Goal: Task Accomplishment & Management: Manage account settings

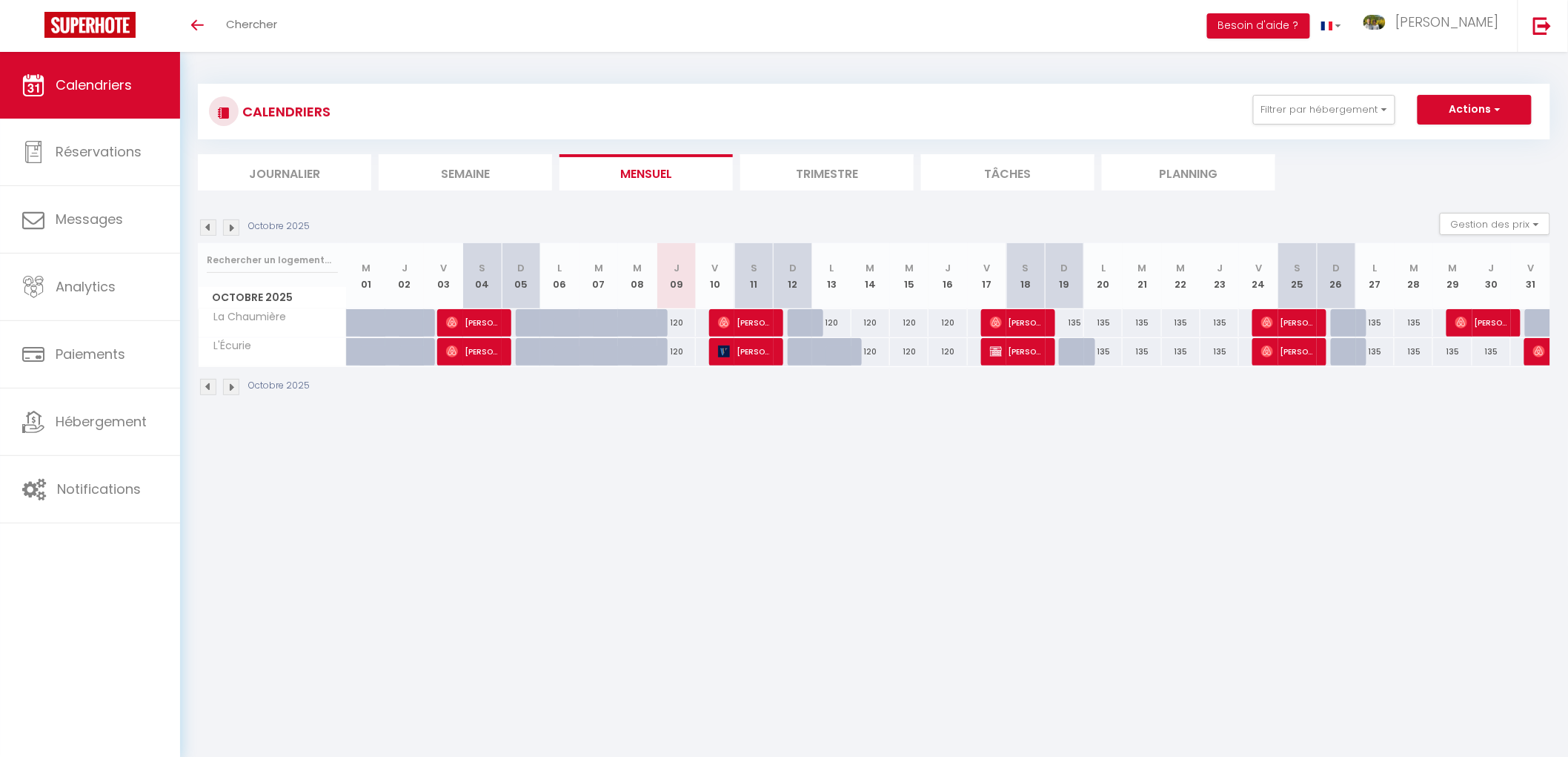
click at [1067, 322] on div "135" at bounding box center [1065, 323] width 39 height 28
type input "135"
type input "Dim 19 Octobre 2025"
type input "Lun 20 Octobre 2025"
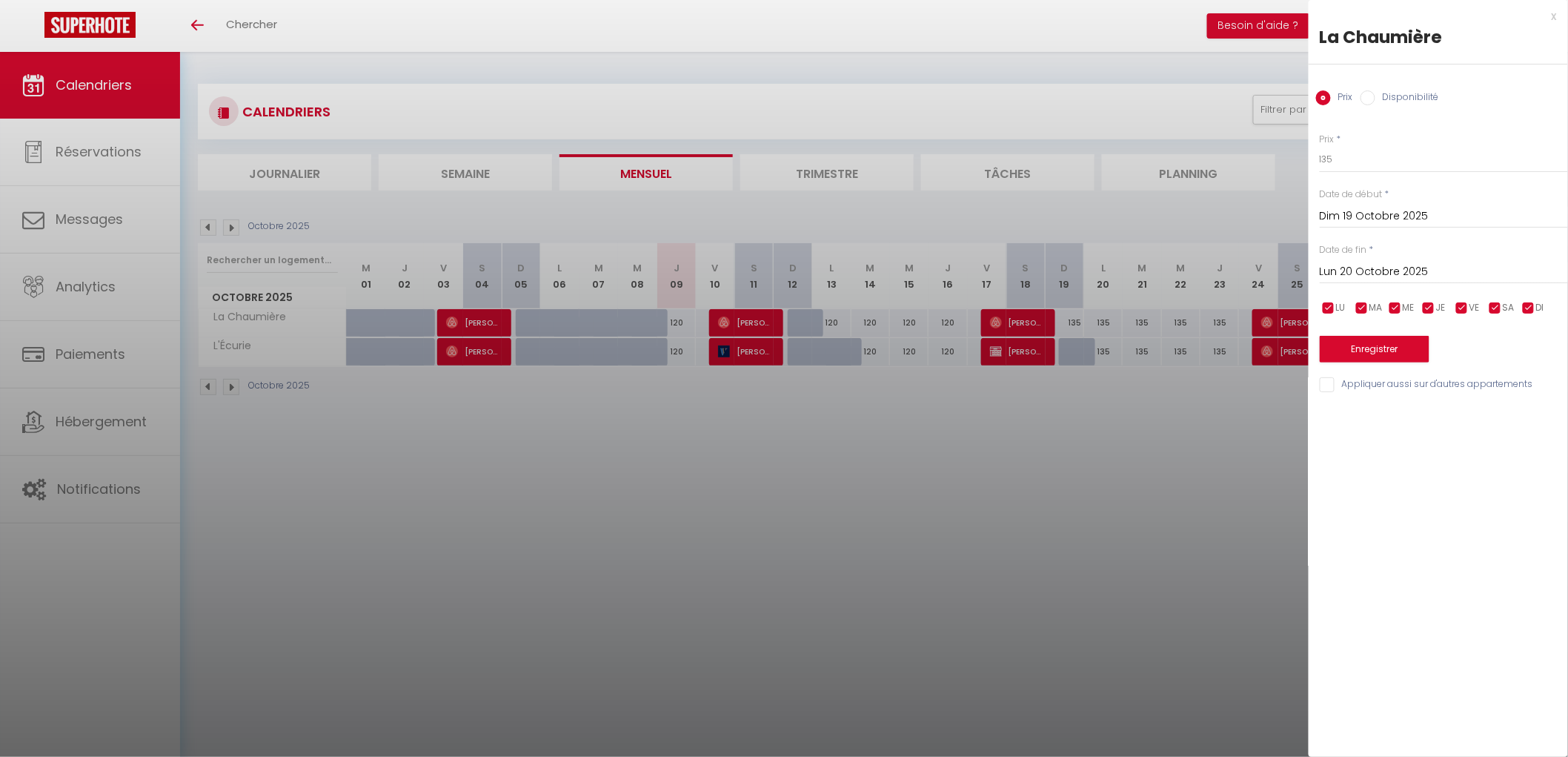
click at [1407, 92] on label "Disponibilité" at bounding box center [1408, 98] width 64 height 16
click at [1376, 92] on input "Disponibilité" at bounding box center [1368, 98] width 15 height 15
radio input "true"
radio input "false"
click at [1358, 159] on select "Disponible Indisponible" at bounding box center [1444, 160] width 248 height 29
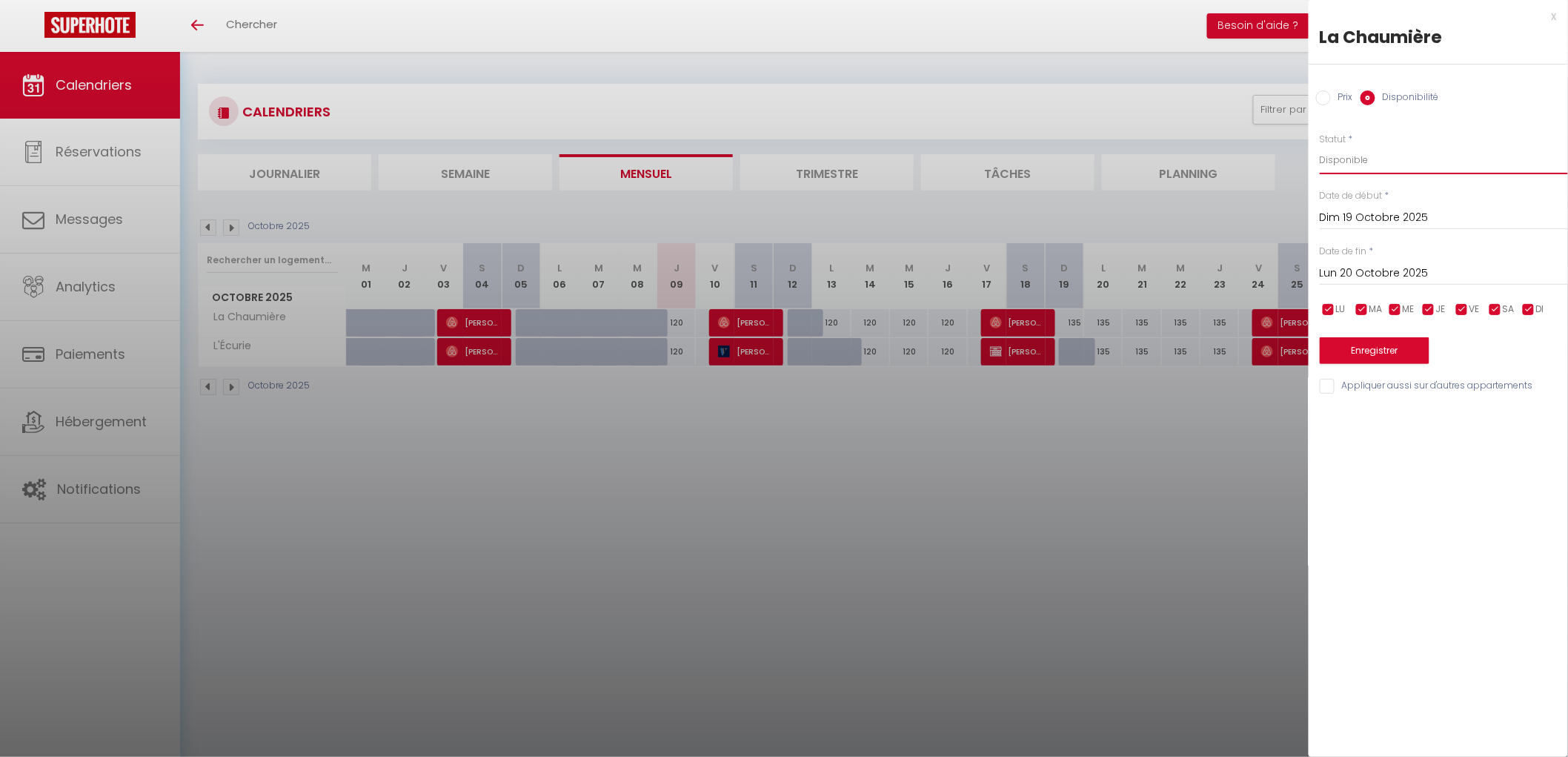
select select "0"
click at [1320, 146] on select "Disponible Indisponible" at bounding box center [1444, 160] width 248 height 29
click at [1362, 351] on button "Enregistrer" at bounding box center [1374, 350] width 110 height 27
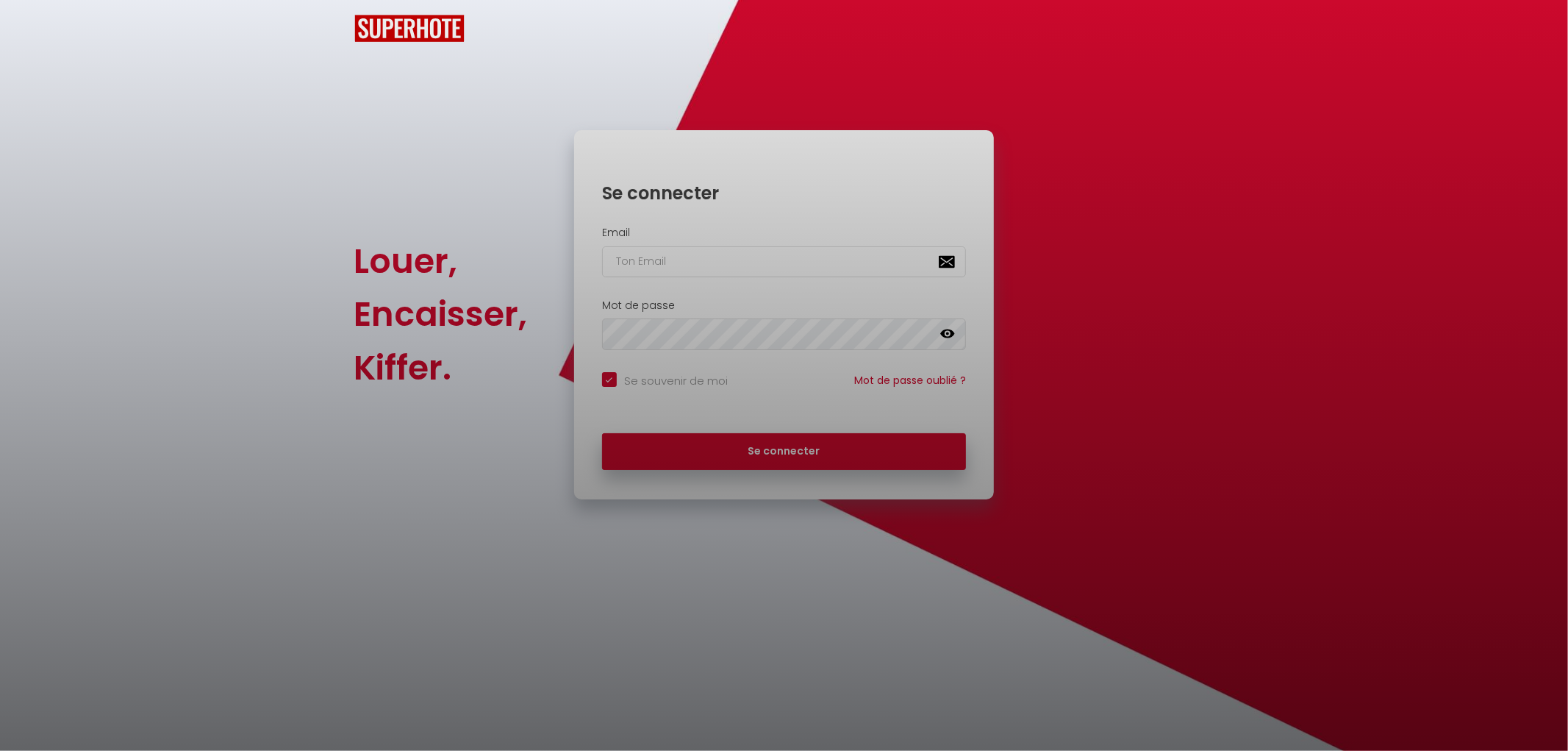
checkbox input "true"
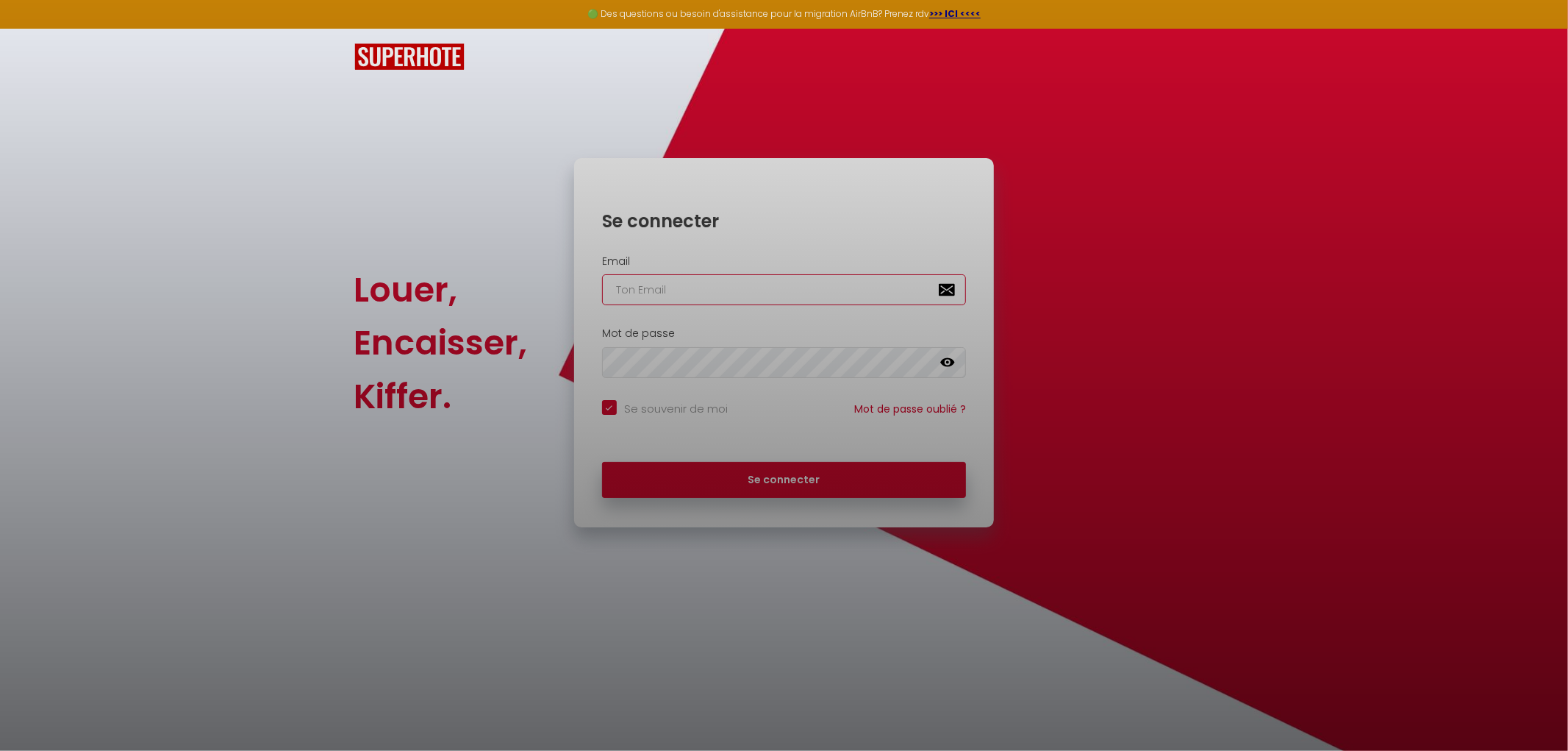
type input "[EMAIL_ADDRESS][DOMAIN_NAME]"
checkbox input "true"
click at [820, 481] on div at bounding box center [784, 375] width 1568 height 751
click at [789, 483] on div at bounding box center [784, 375] width 1568 height 751
click at [766, 478] on div at bounding box center [784, 375] width 1568 height 751
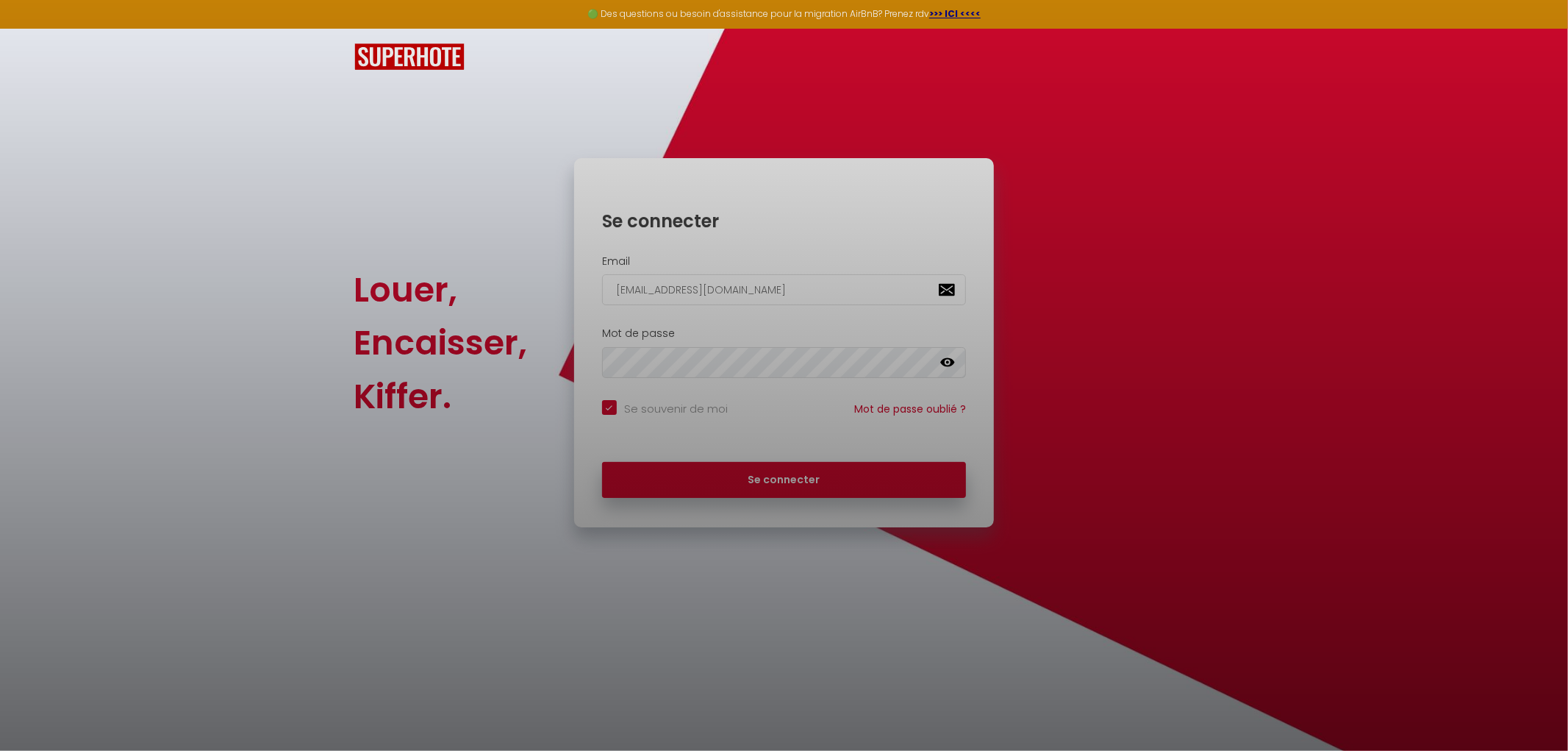
click at [768, 478] on div at bounding box center [784, 375] width 1568 height 751
click at [1240, 174] on div at bounding box center [784, 375] width 1568 height 751
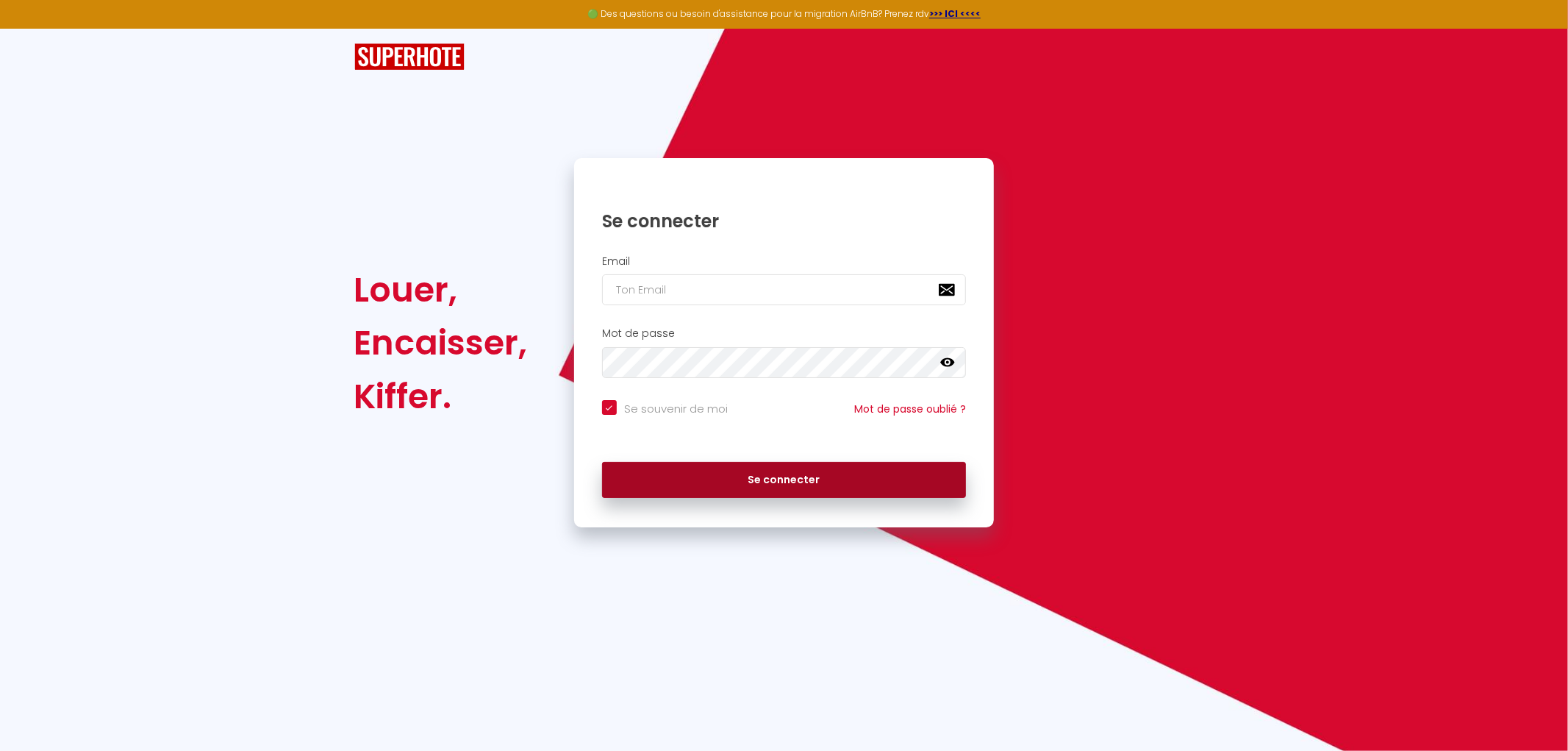
click at [782, 482] on button "Se connecter" at bounding box center [784, 480] width 364 height 37
checkbox input "true"
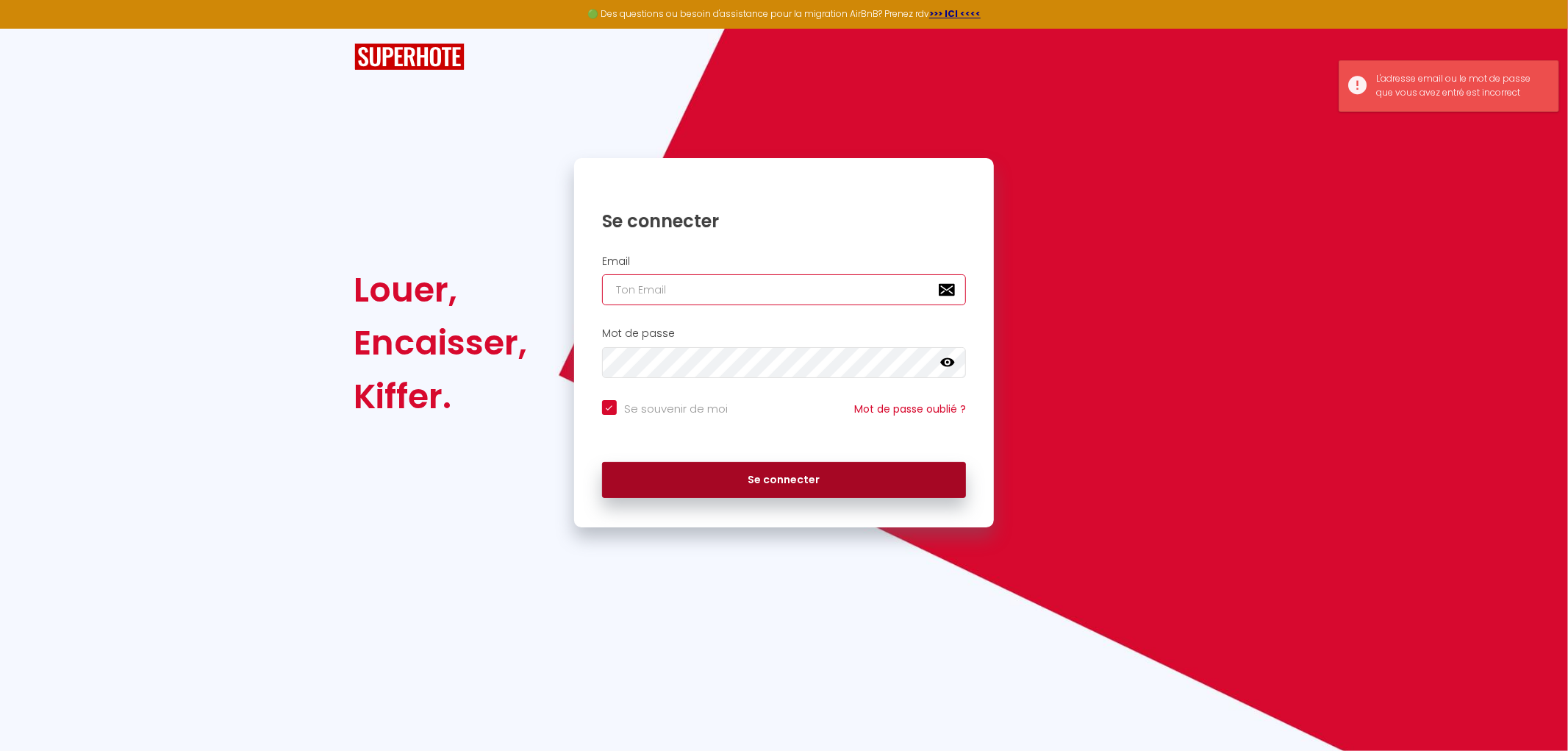
type input "[EMAIL_ADDRESS][DOMAIN_NAME]"
click at [782, 480] on button "Se connecter" at bounding box center [784, 480] width 364 height 37
checkbox input "true"
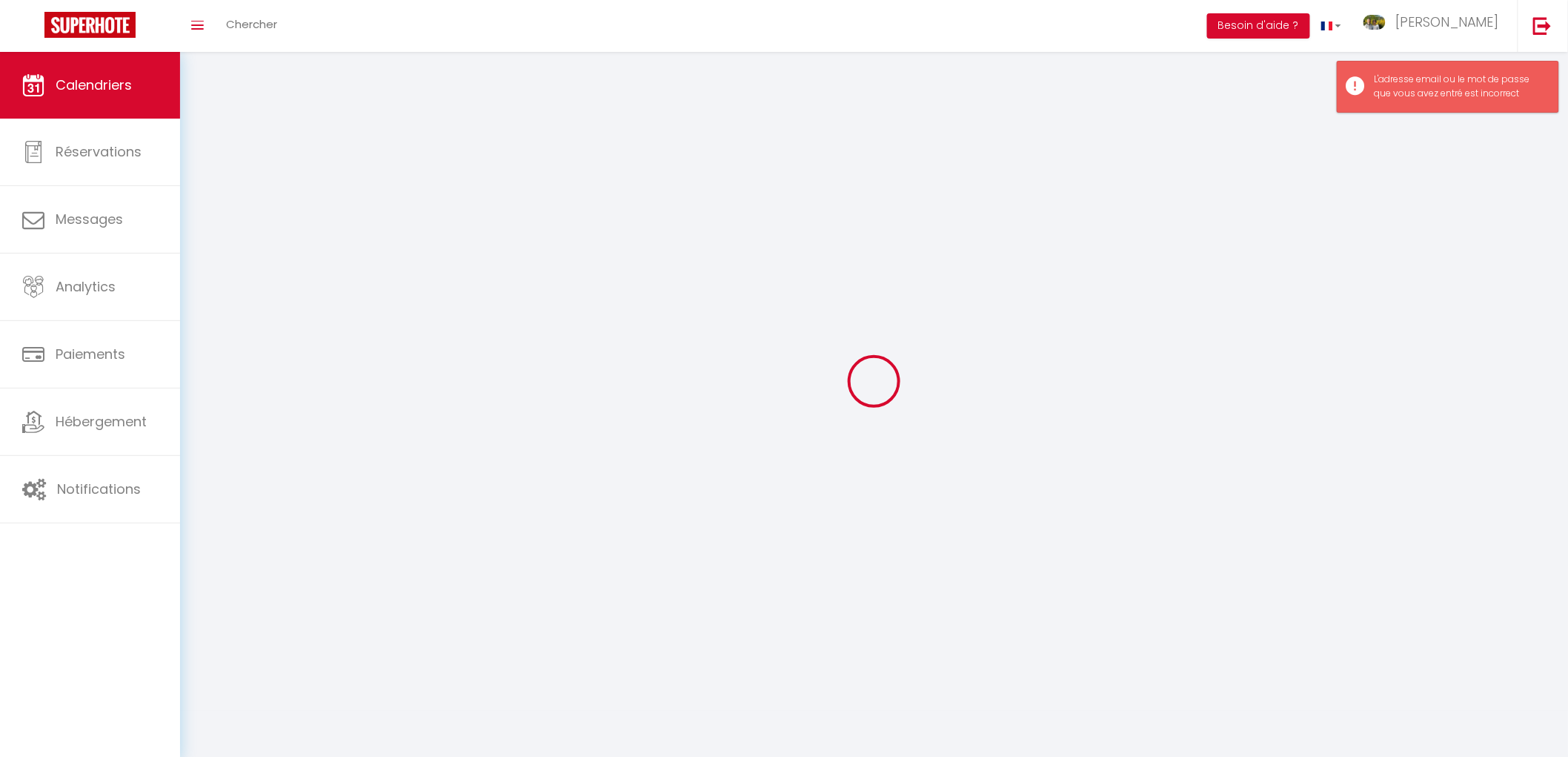
select select
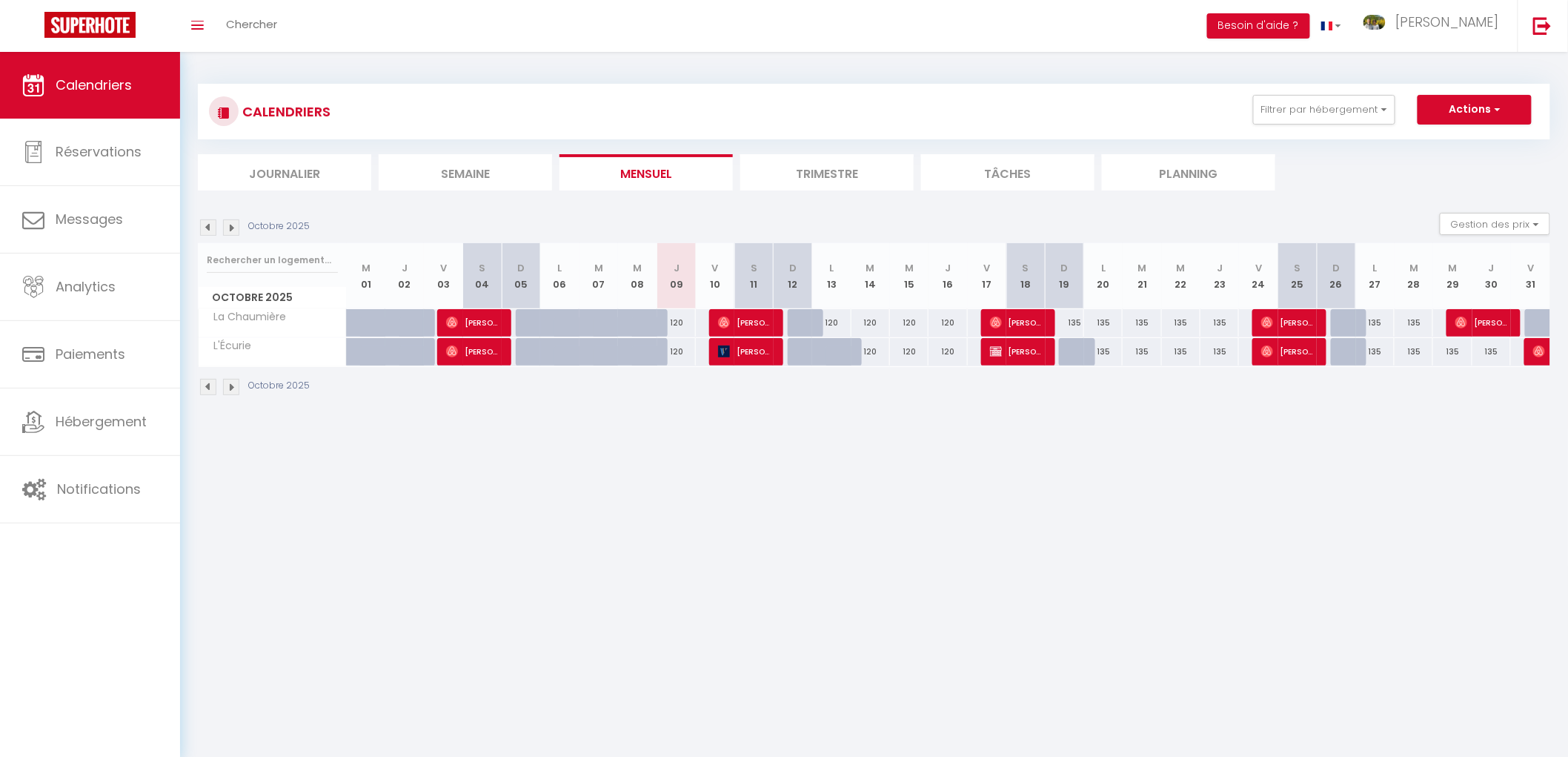
click at [1073, 317] on div "135" at bounding box center [1065, 323] width 39 height 28
type input "135"
select select "1"
type input "Dim 19 Octobre 2025"
type input "Lun 20 Octobre 2025"
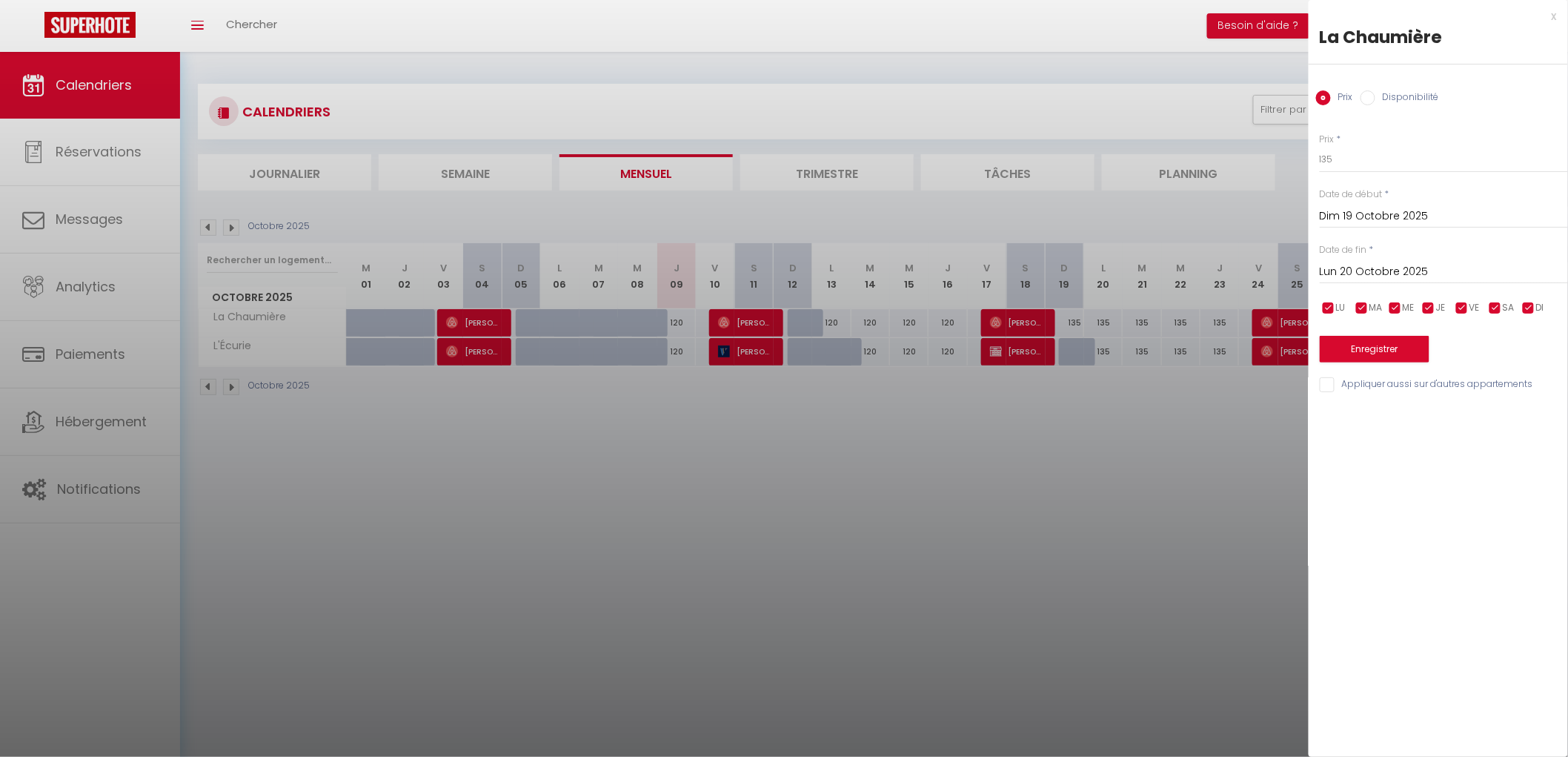
click at [1407, 98] on label "Disponibilité" at bounding box center [1408, 98] width 64 height 16
click at [1376, 98] on input "Disponibilité" at bounding box center [1368, 98] width 15 height 15
radio input "true"
radio input "false"
click at [1344, 158] on select "Disponible Indisponible" at bounding box center [1444, 160] width 248 height 29
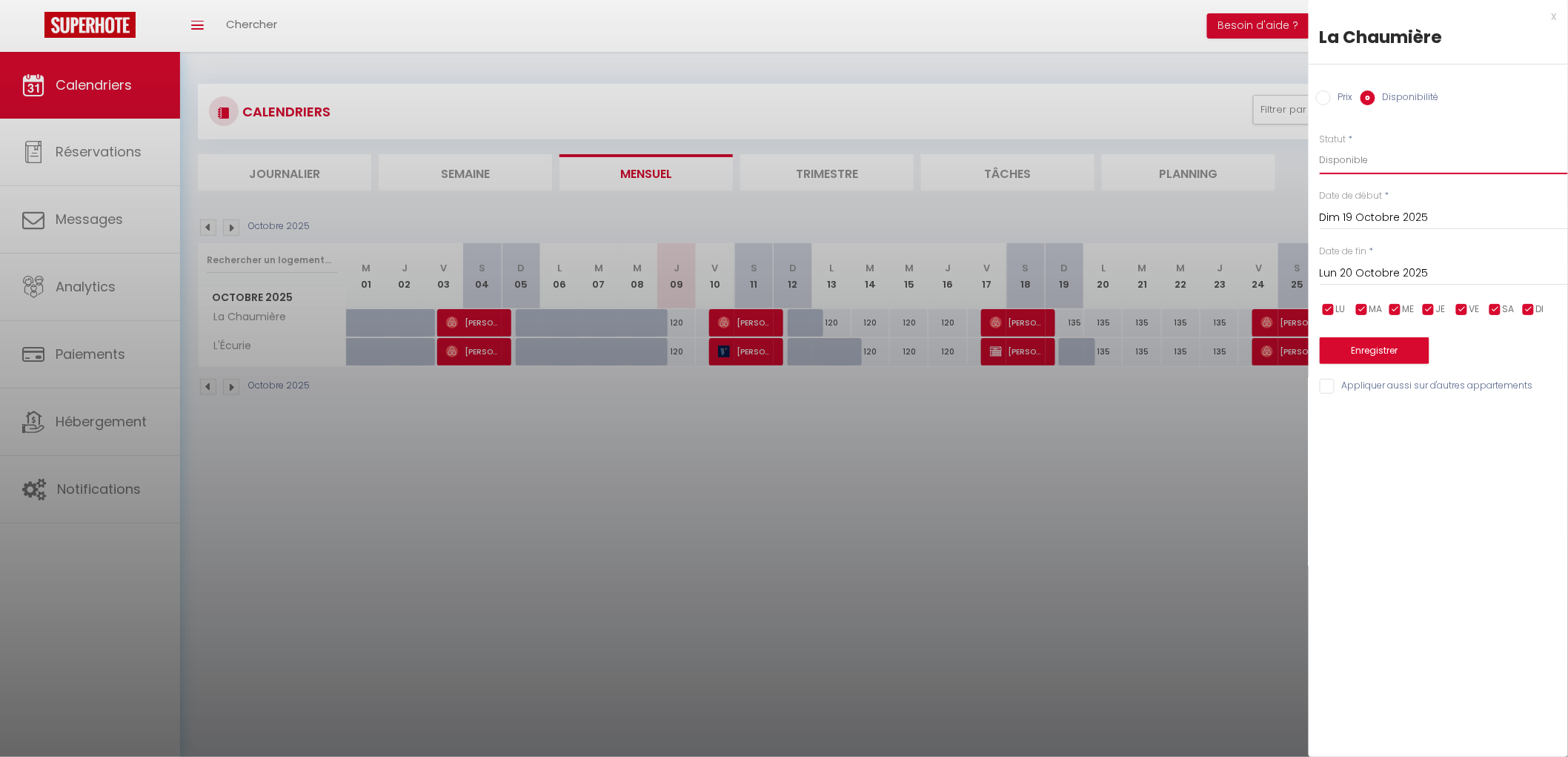
select select "0"
click at [1320, 146] on select "Disponible Indisponible" at bounding box center [1444, 160] width 248 height 29
click at [1360, 351] on button "Enregistrer" at bounding box center [1374, 350] width 110 height 27
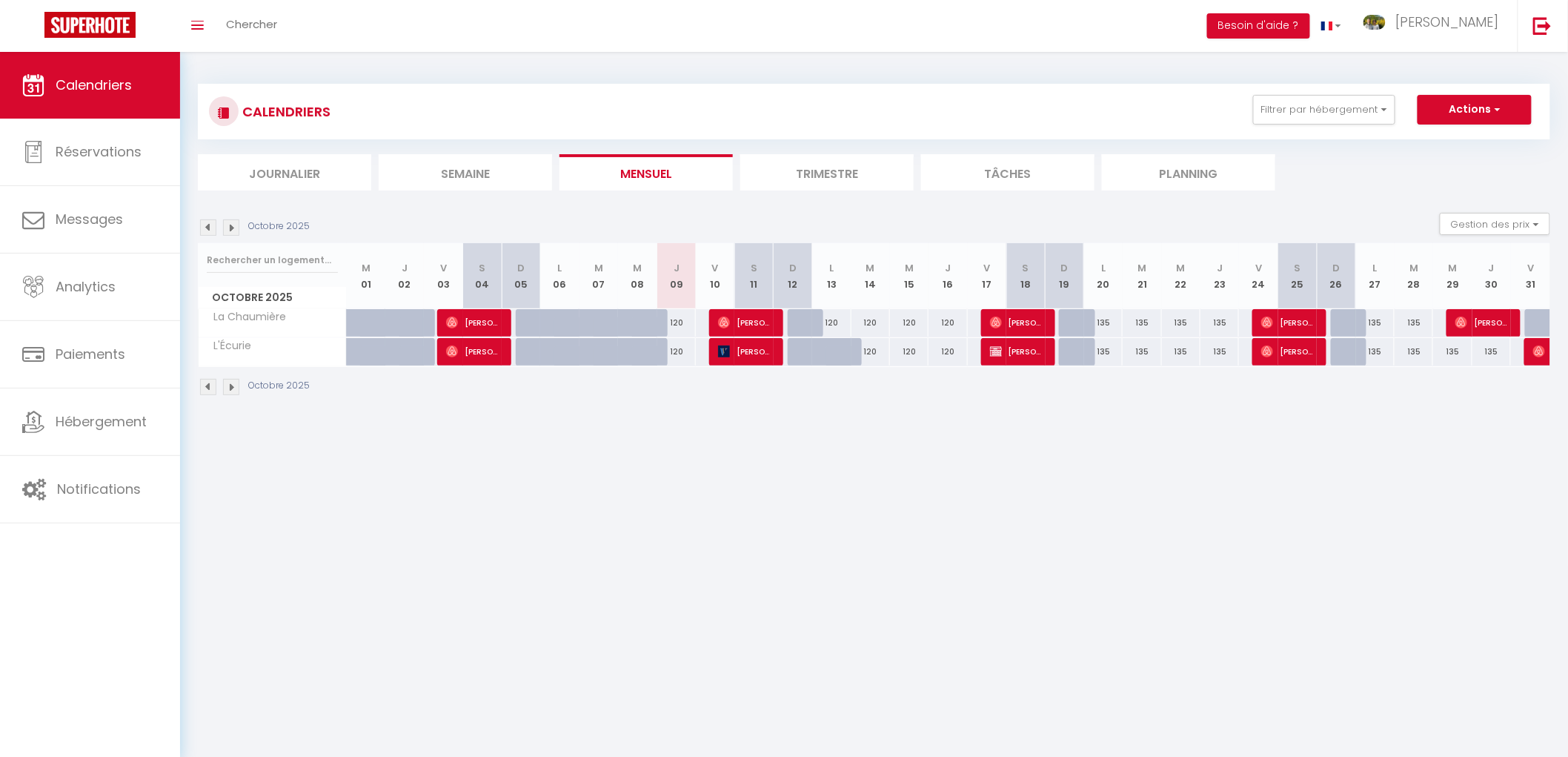
click at [1106, 350] on div "135" at bounding box center [1103, 351] width 39 height 28
select select "1"
type input "Lun 20 Octobre 2025"
type input "[DATE]"
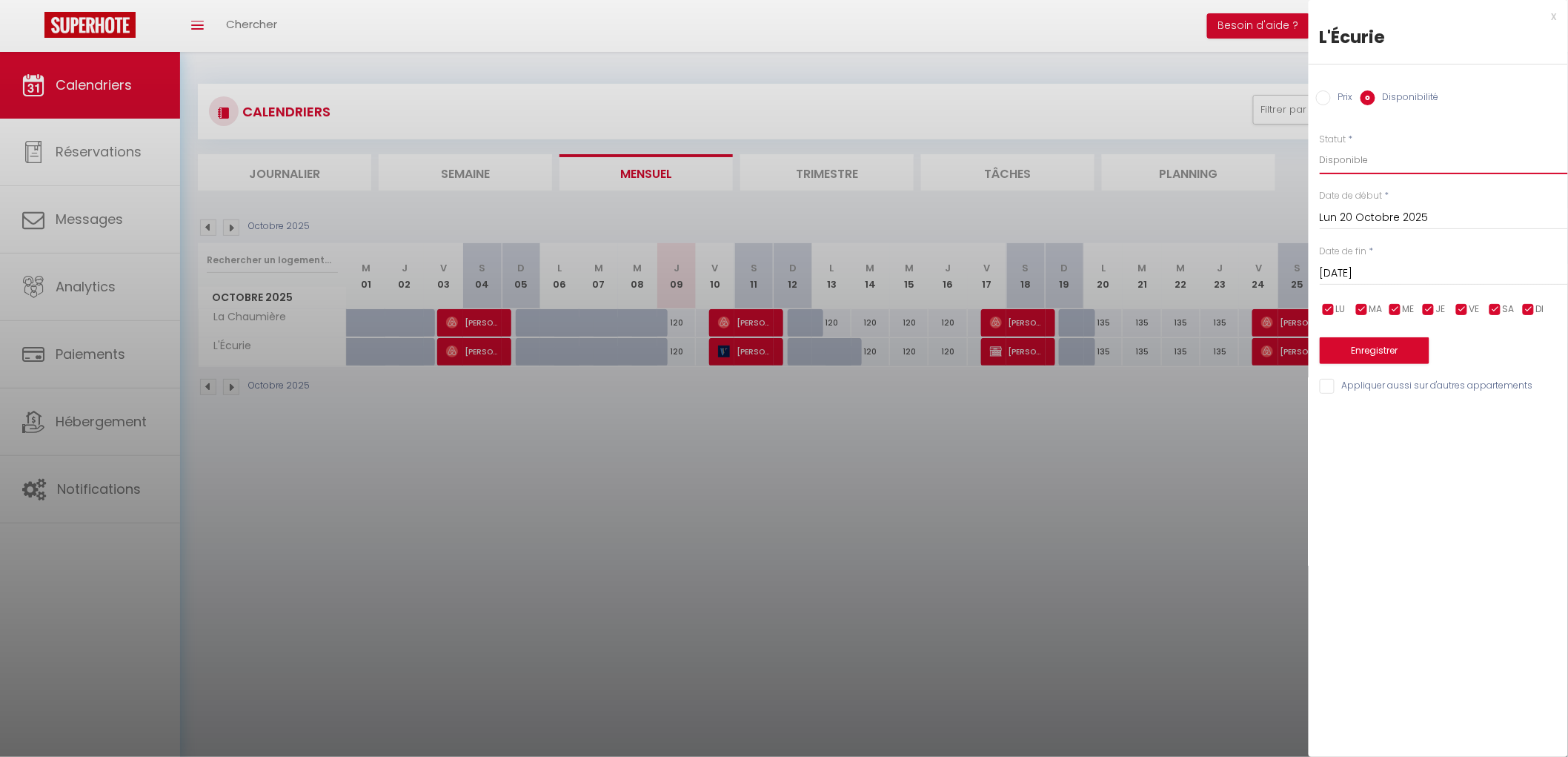
click at [1351, 160] on select "Disponible Indisponible" at bounding box center [1444, 160] width 248 height 29
select select "0"
click at [1320, 146] on select "Disponible Indisponible" at bounding box center [1444, 160] width 248 height 29
click at [1364, 346] on button "Enregistrer" at bounding box center [1374, 350] width 110 height 27
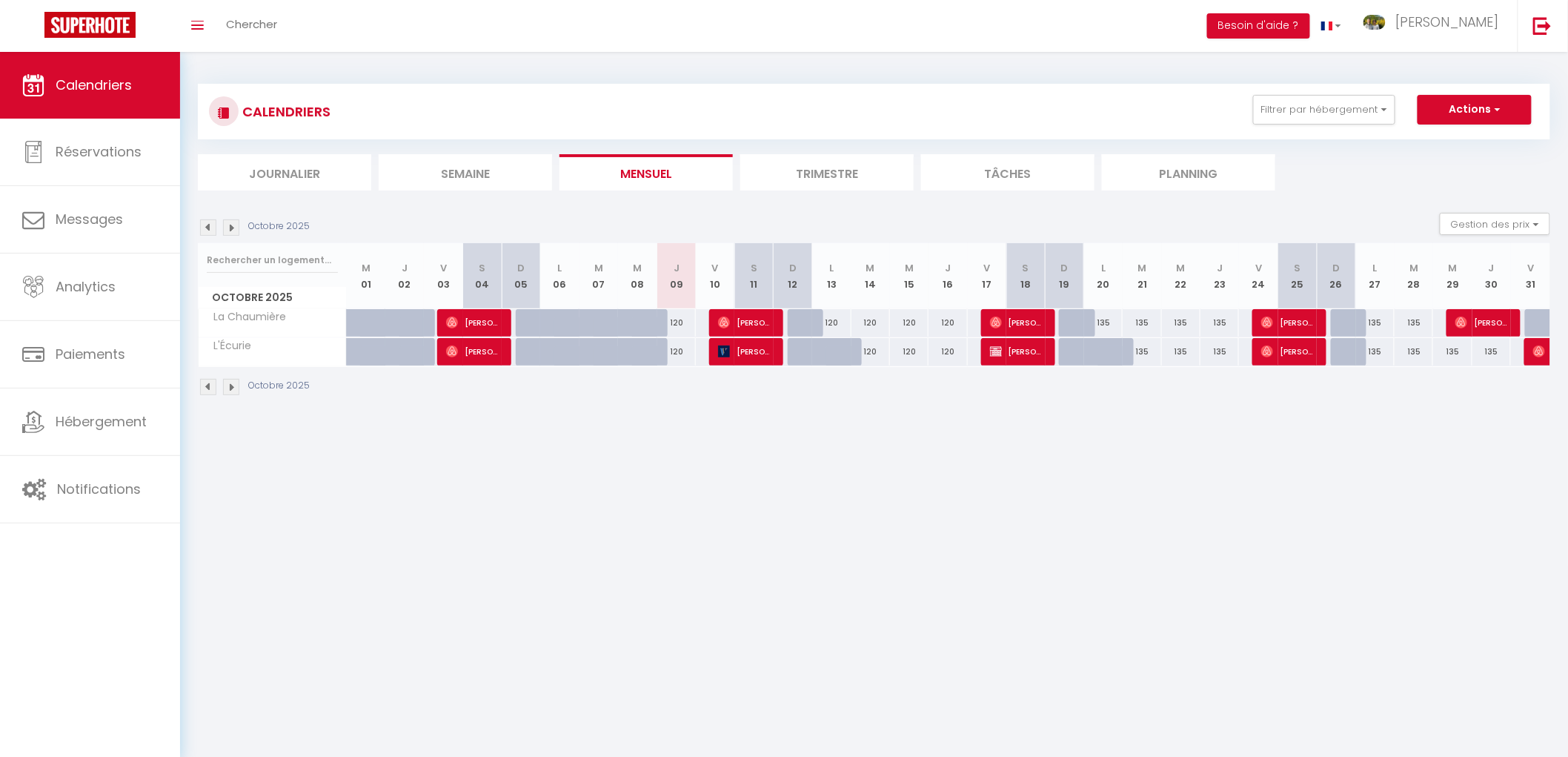
click at [231, 222] on img at bounding box center [231, 227] width 16 height 16
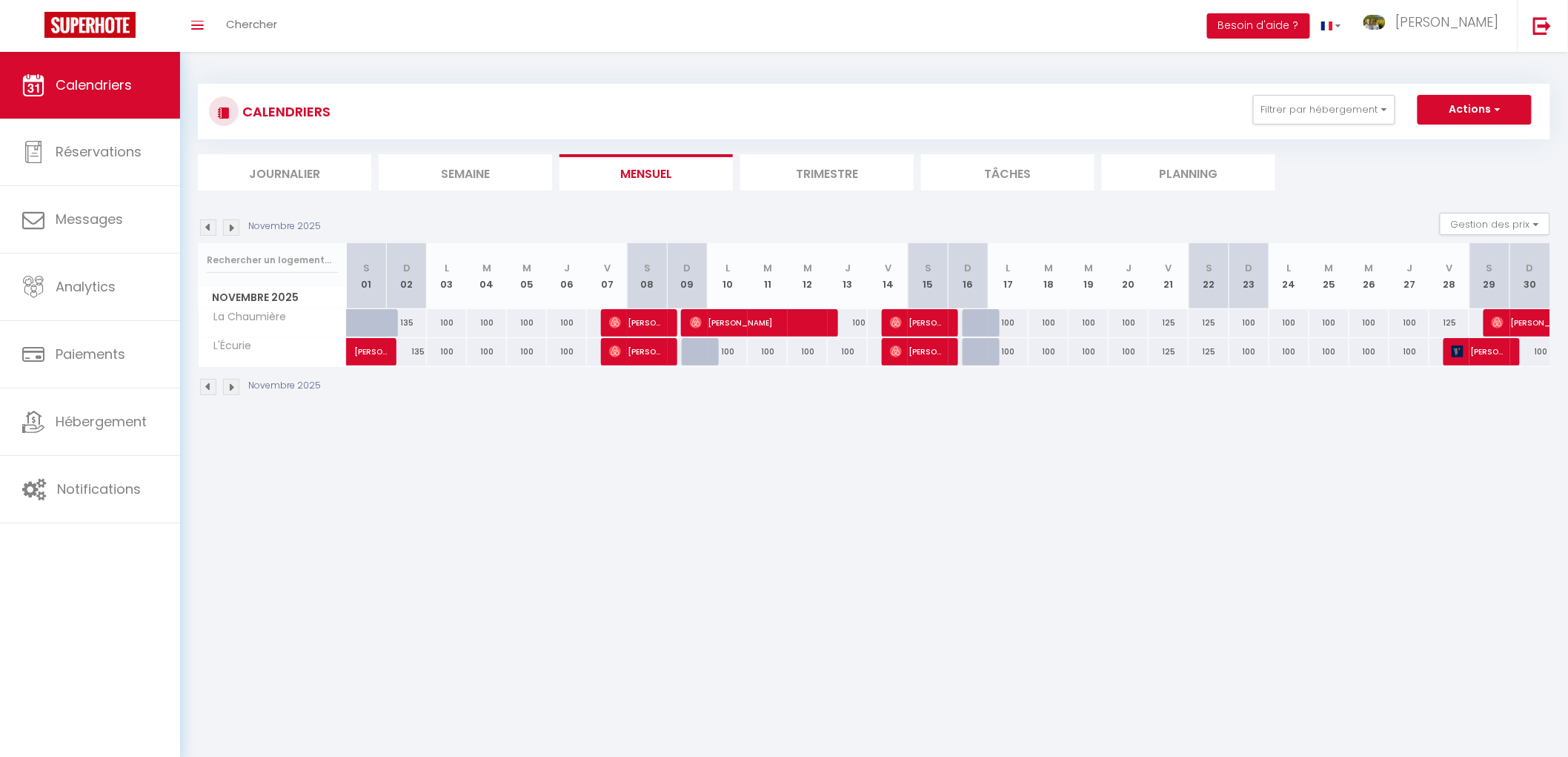
click at [1537, 351] on div "100" at bounding box center [1531, 351] width 40 height 28
select select "1"
type input "Dim 30 Novembre 2025"
type input "Lun 01 Décembre 2025"
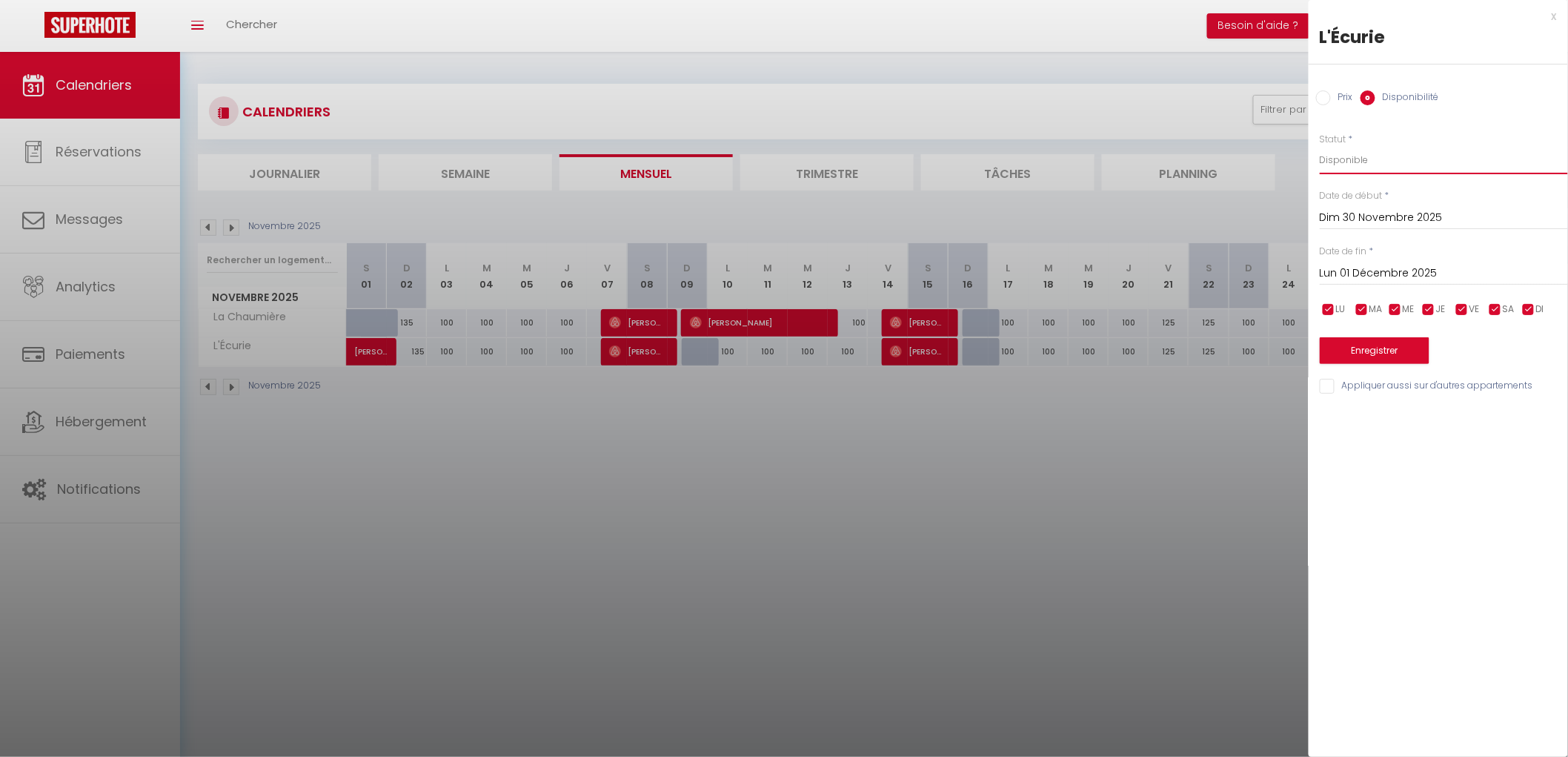
click at [1345, 157] on select "Disponible Indisponible" at bounding box center [1444, 160] width 248 height 29
select select "0"
click at [1320, 146] on select "Disponible Indisponible" at bounding box center [1444, 160] width 248 height 29
click at [1372, 347] on button "Enregistrer" at bounding box center [1374, 350] width 110 height 27
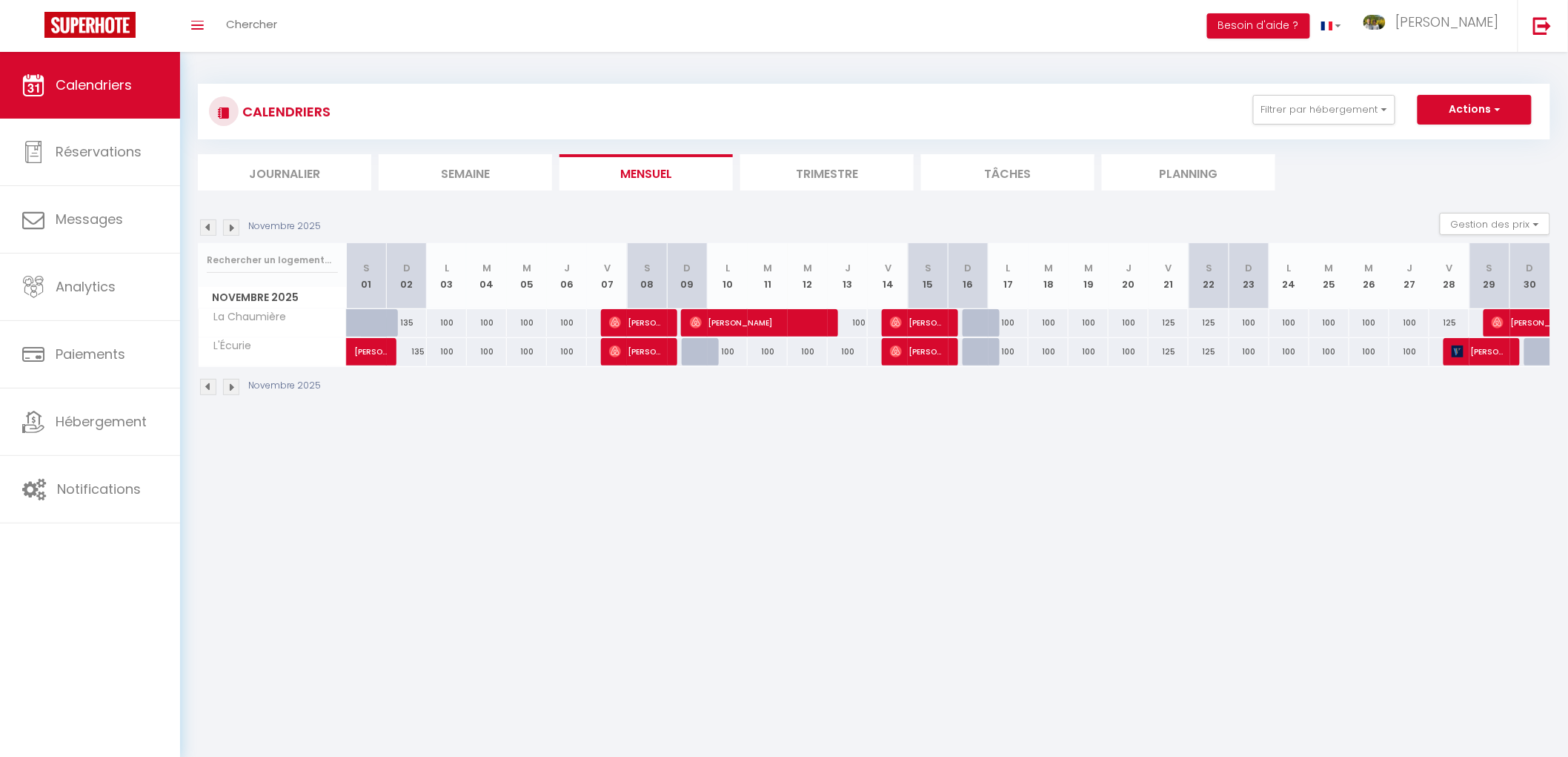
click at [418, 352] on div "135" at bounding box center [407, 351] width 40 height 28
select select "1"
type input "Dim 02 Novembre 2025"
type input "Lun 03 Novembre 2025"
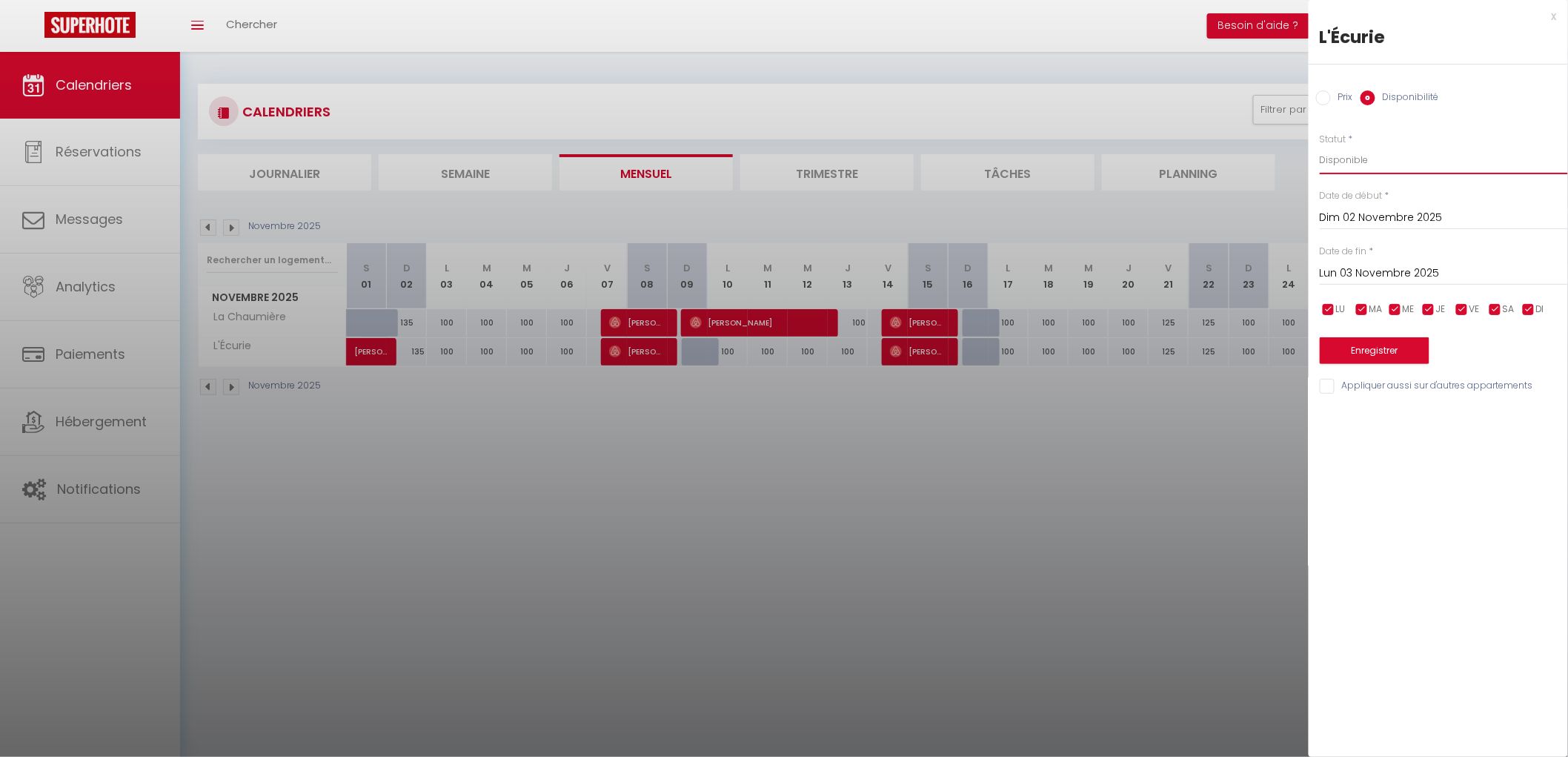
click at [1337, 160] on select "Disponible Indisponible" at bounding box center [1444, 160] width 248 height 29
select select "0"
click at [1320, 146] on select "Disponible Indisponible" at bounding box center [1444, 160] width 248 height 29
click at [1367, 355] on button "Enregistrer" at bounding box center [1374, 350] width 110 height 27
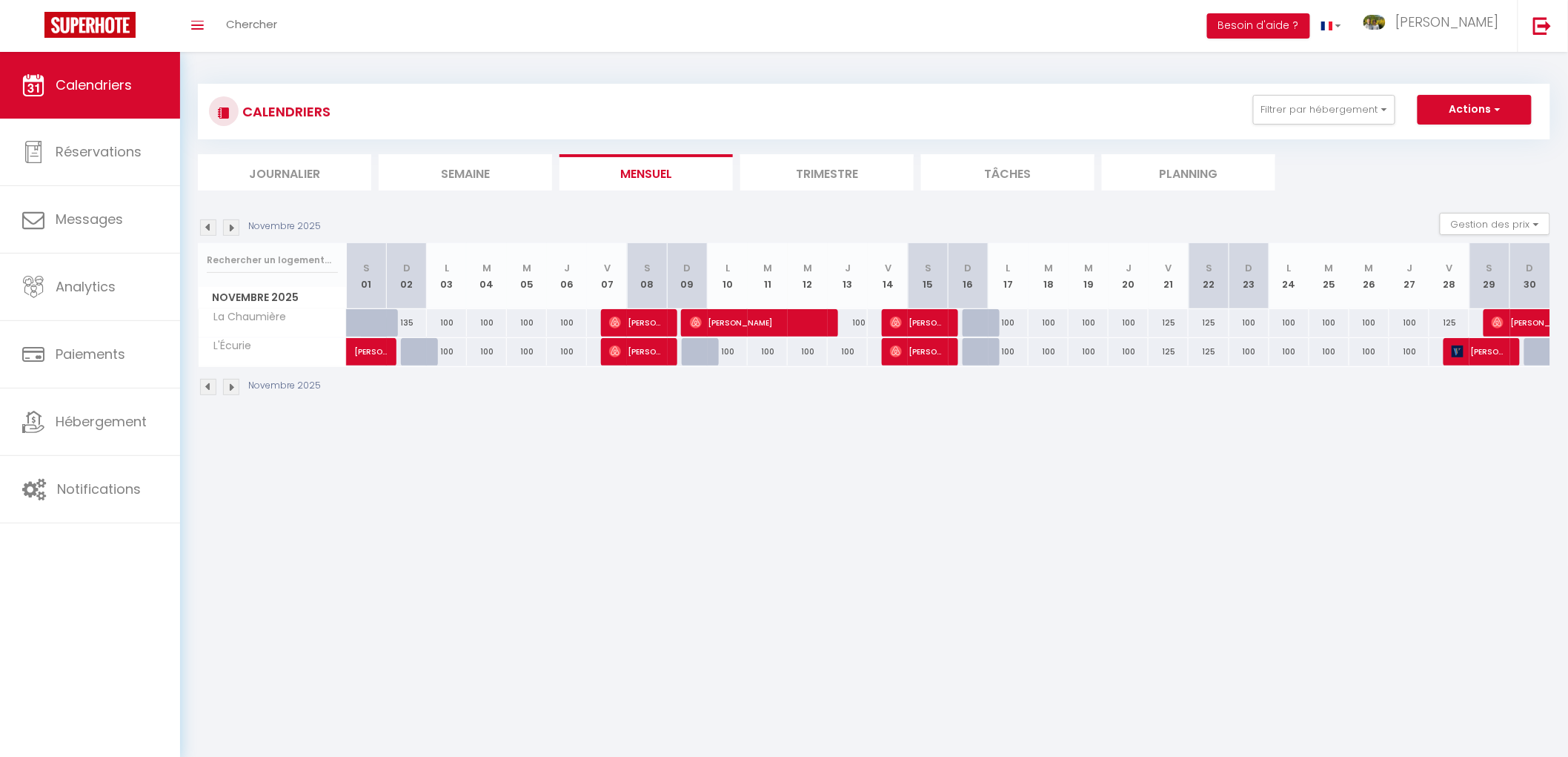
click at [232, 226] on img at bounding box center [231, 227] width 16 height 16
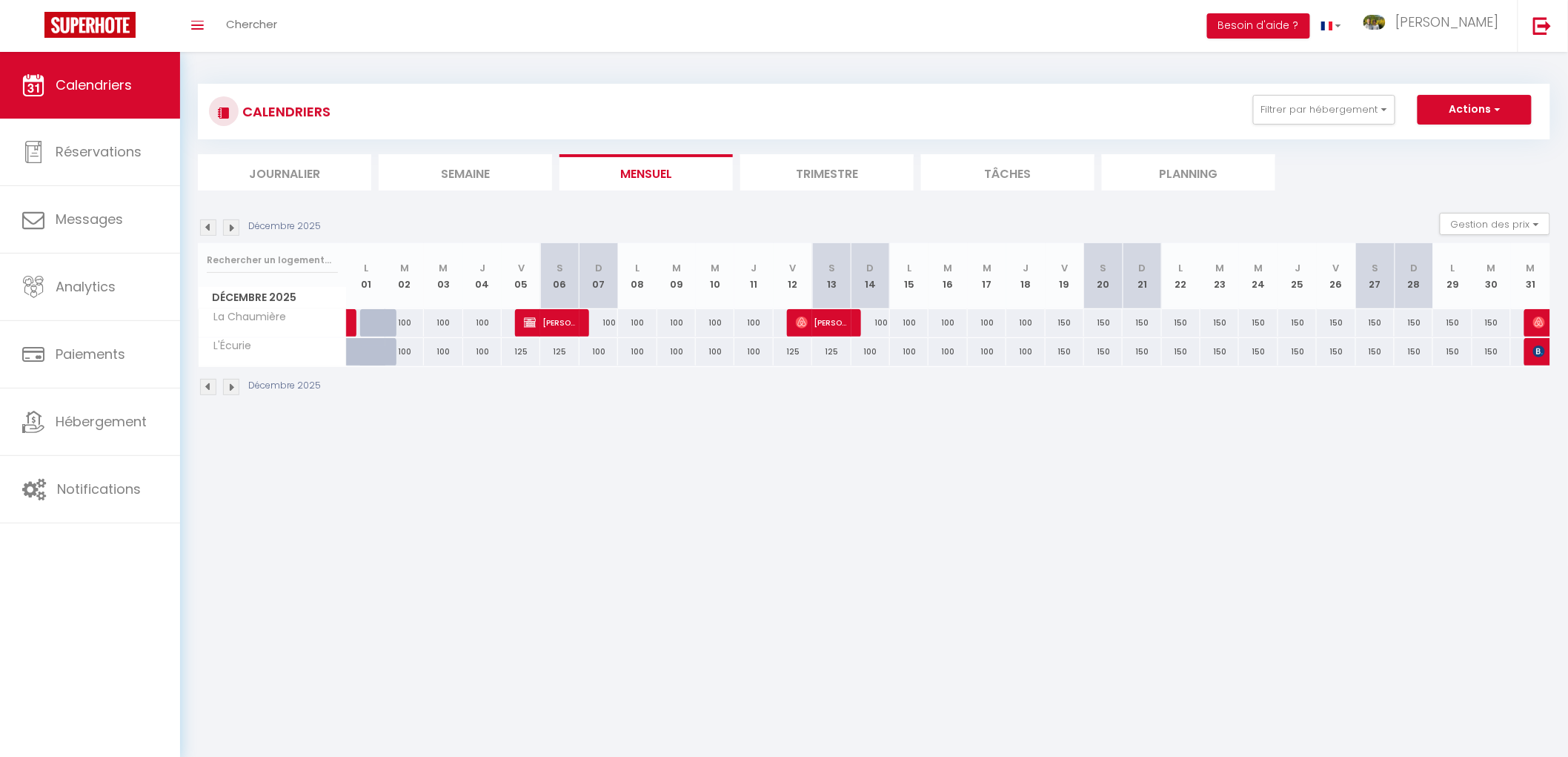
click at [600, 324] on div "100" at bounding box center [599, 323] width 39 height 28
select select "1"
type input "Dim 07 Décembre 2025"
type input "Lun 08 Décembre 2025"
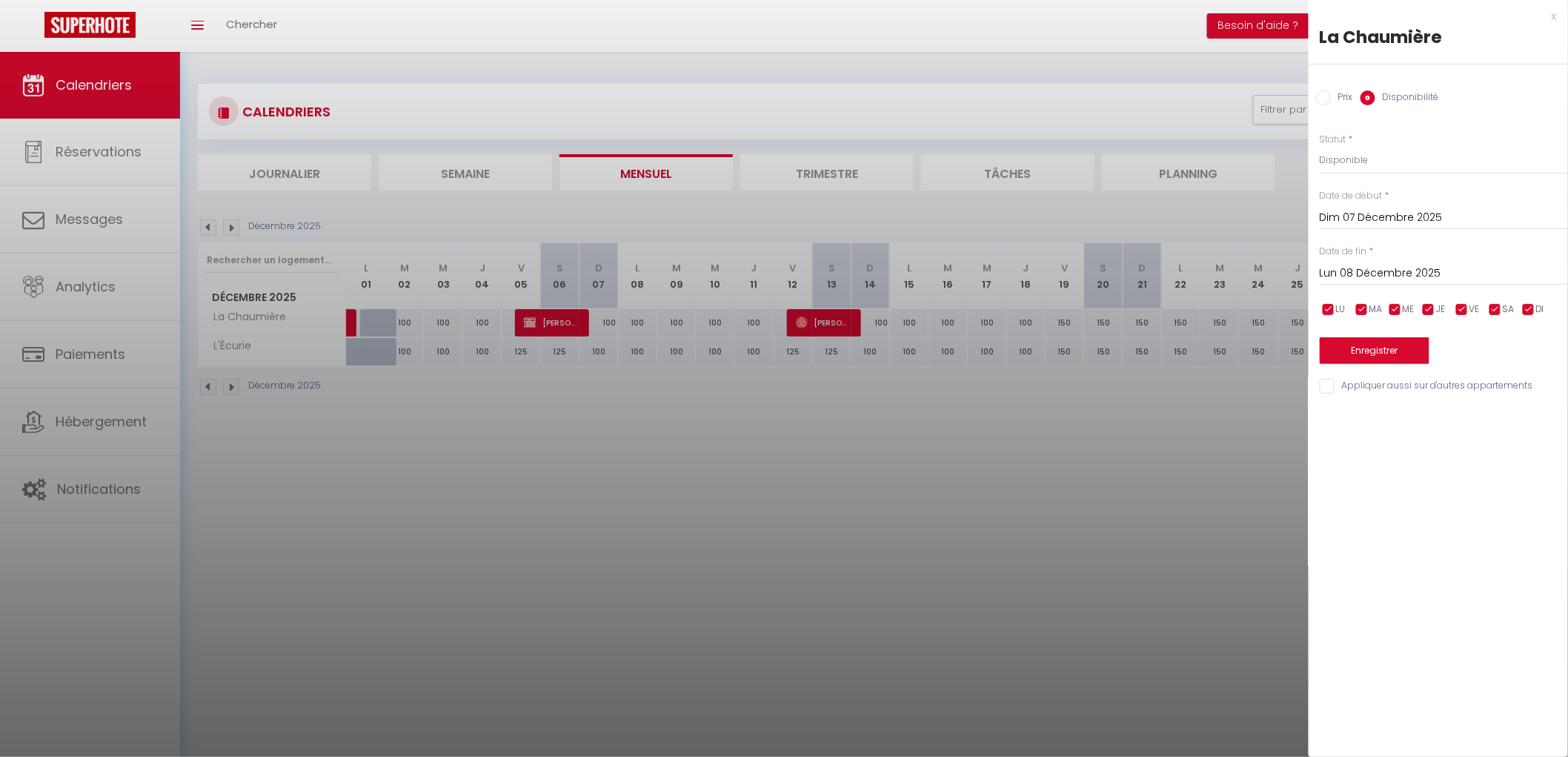
click at [1402, 98] on label "Disponibilité" at bounding box center [1408, 98] width 64 height 16
click at [1376, 98] on input "Disponibilité" at bounding box center [1368, 98] width 15 height 15
click at [1358, 158] on select "Disponible Indisponible" at bounding box center [1444, 160] width 248 height 29
select select "0"
click at [1320, 146] on select "Disponible Indisponible" at bounding box center [1444, 160] width 248 height 29
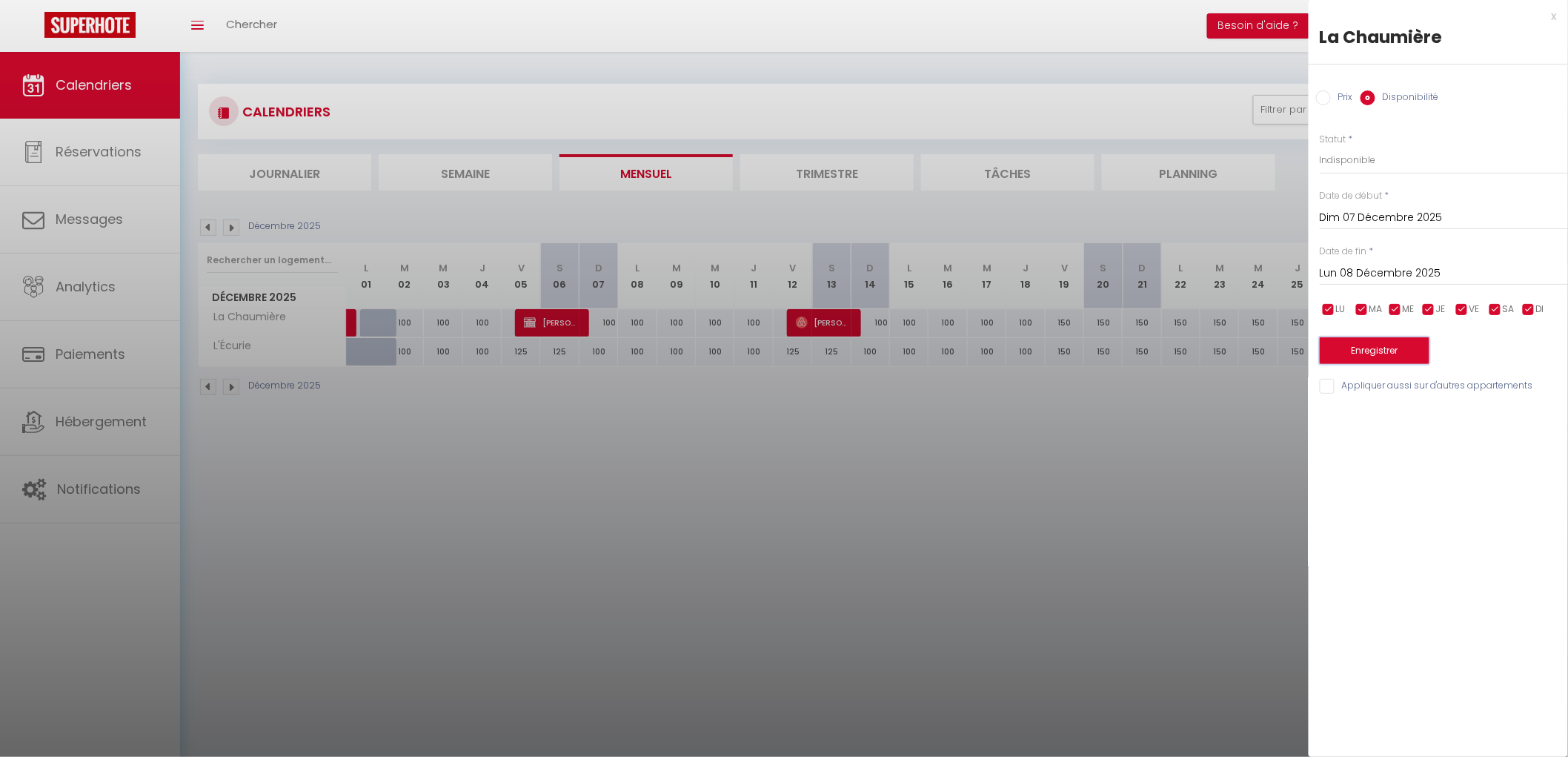
click at [1375, 345] on button "Enregistrer" at bounding box center [1374, 350] width 110 height 27
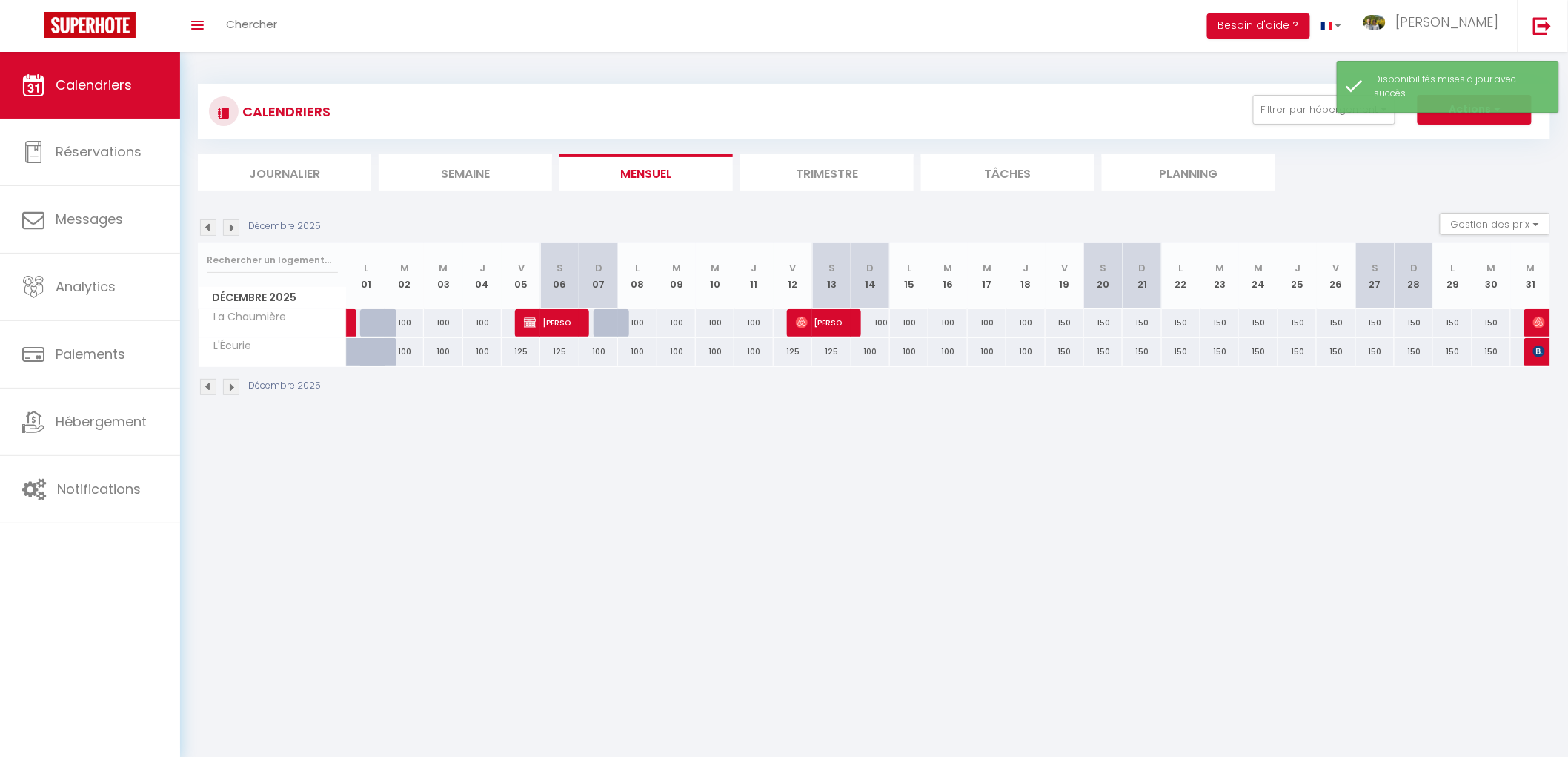
click at [875, 324] on div "100" at bounding box center [871, 323] width 39 height 28
select select "1"
type input "Dim 14 Décembre 2025"
type input "Lun 15 Décembre 2025"
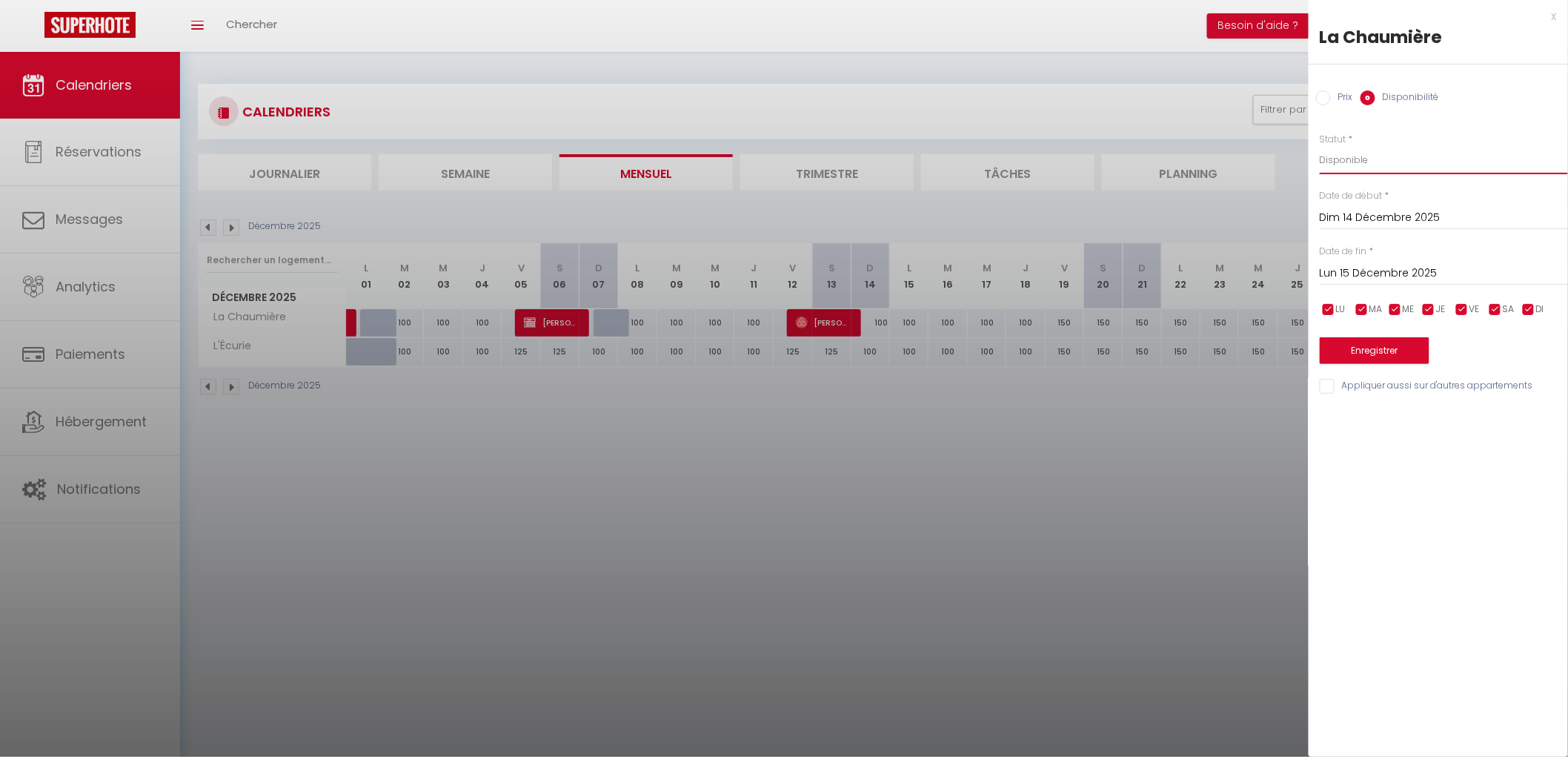
click at [1351, 157] on select "Disponible Indisponible" at bounding box center [1444, 160] width 248 height 29
select select "0"
click at [1320, 146] on select "Disponible Indisponible" at bounding box center [1444, 160] width 248 height 29
click at [1368, 353] on button "Enregistrer" at bounding box center [1374, 350] width 110 height 27
